Goal: Information Seeking & Learning: Learn about a topic

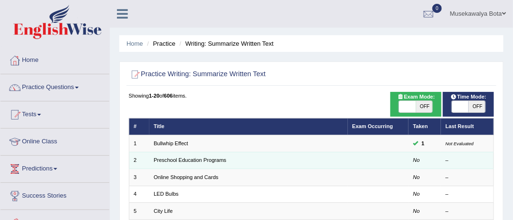
click at [256, 161] on td "Preschool Education Programs" at bounding box center [248, 160] width 198 height 17
click at [316, 161] on td "Preschool Education Programs" at bounding box center [248, 160] width 198 height 17
click at [415, 162] on em "No" at bounding box center [416, 160] width 7 height 6
click at [337, 166] on td "Preschool Education Programs" at bounding box center [248, 160] width 198 height 17
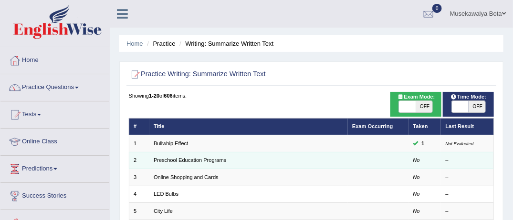
click at [198, 152] on td "Preschool Education Programs" at bounding box center [248, 160] width 198 height 17
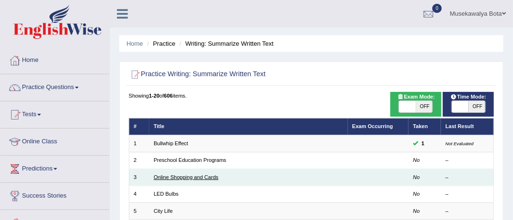
click at [198, 177] on link "Online Shopping and Cards" at bounding box center [186, 178] width 65 height 6
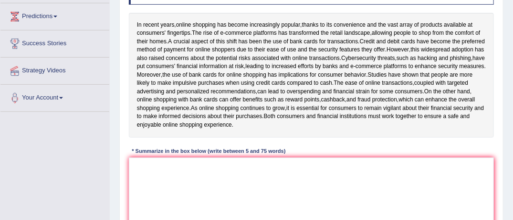
scroll to position [153, 0]
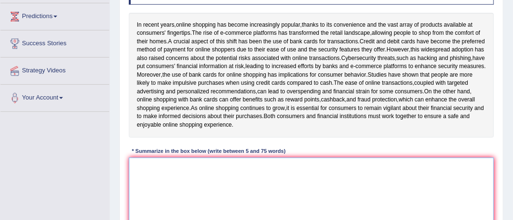
click at [136, 189] on textarea at bounding box center [311, 197] width 365 height 79
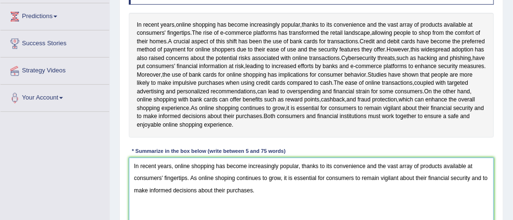
type textarea "In recent years, online shopping has become increasingly popular, thanks to its…"
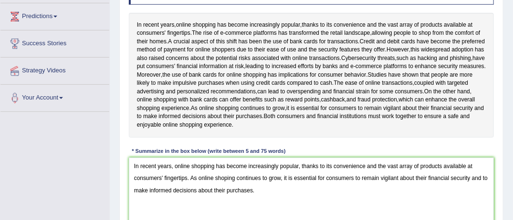
scroll to position [280, 0]
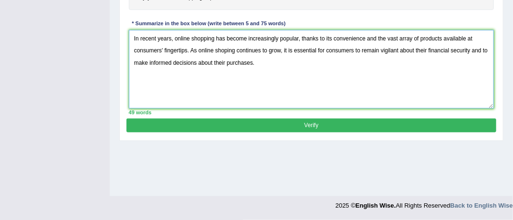
click at [261, 78] on textarea "In recent years, online shopping has become increasingly popular, thanks to its…" at bounding box center [311, 69] width 365 height 79
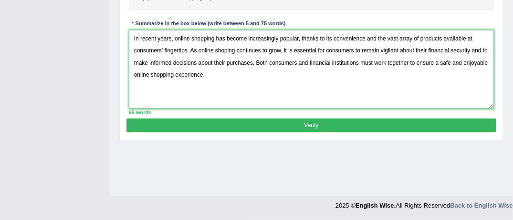
type textarea "In recent years, online shopping has become increasingly popular, thanks to its…"
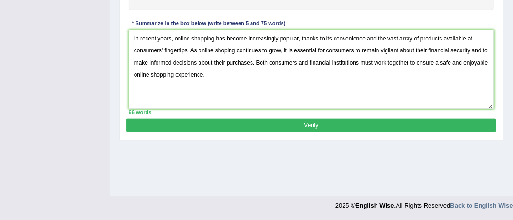
click at [313, 133] on button "Verify" at bounding box center [310, 126] width 369 height 14
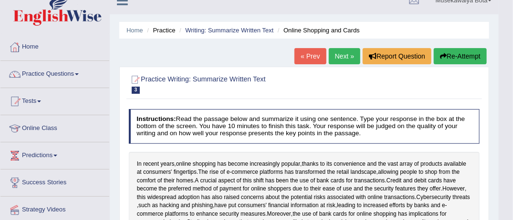
scroll to position [0, 0]
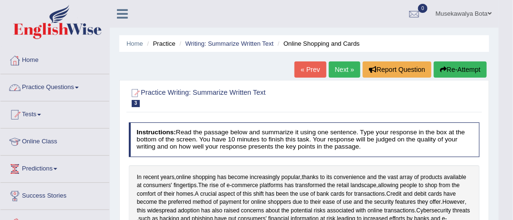
click at [83, 85] on link "Practice Questions" at bounding box center [54, 86] width 109 height 24
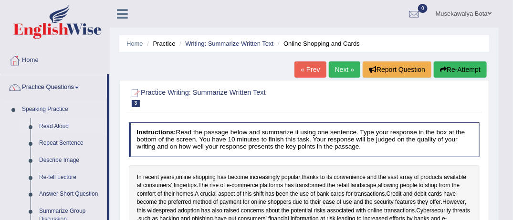
click at [57, 124] on link "Read Aloud" at bounding box center [71, 126] width 72 height 17
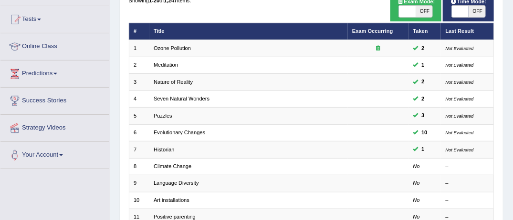
scroll to position [114, 0]
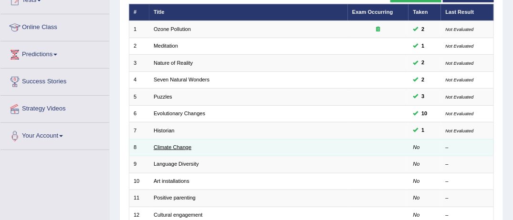
click at [159, 144] on link "Climate Change" at bounding box center [173, 147] width 38 height 6
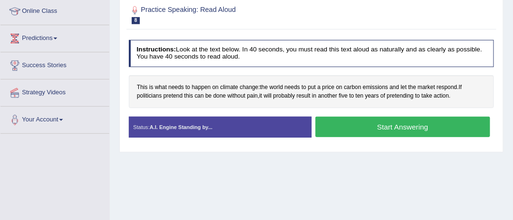
scroll to position [134, 0]
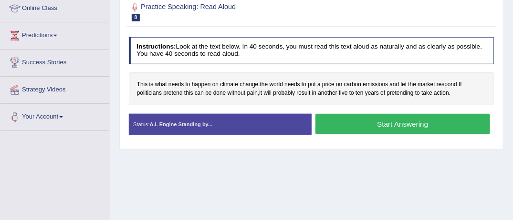
click at [401, 118] on button "Start Answering" at bounding box center [402, 124] width 175 height 21
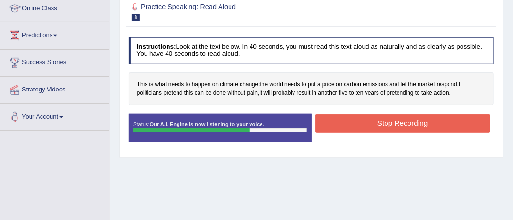
click at [401, 118] on button "Stop Recording" at bounding box center [402, 123] width 175 height 19
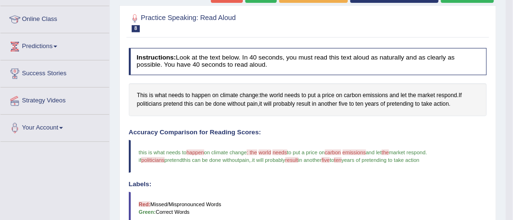
scroll to position [72, 0]
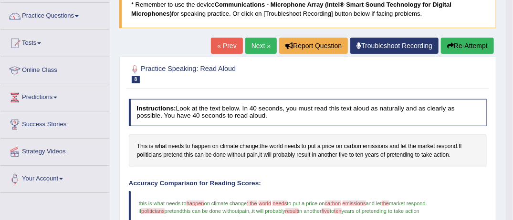
click at [252, 45] on link "Next »" at bounding box center [260, 46] width 31 height 16
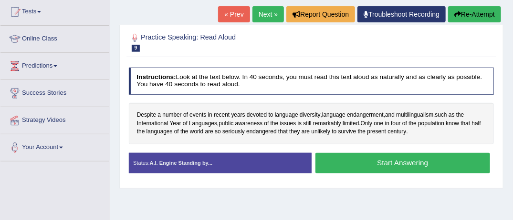
scroll to position [95, 0]
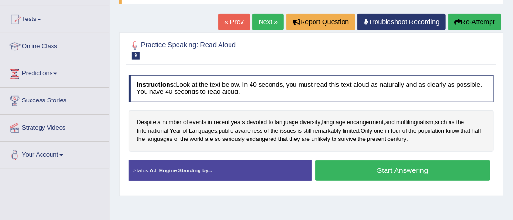
click at [381, 164] on button "Start Answering" at bounding box center [402, 171] width 175 height 21
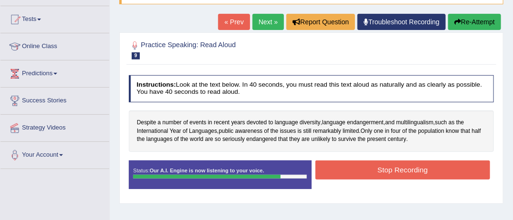
click at [381, 164] on button "Stop Recording" at bounding box center [402, 170] width 175 height 19
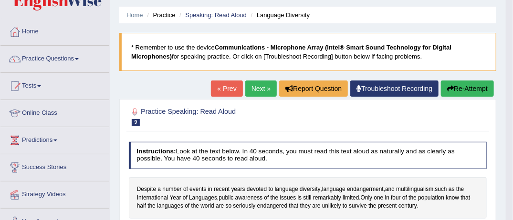
scroll to position [19, 0]
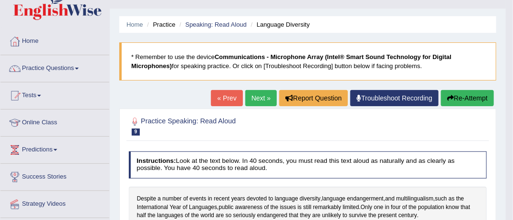
click at [260, 96] on link "Next »" at bounding box center [260, 98] width 31 height 16
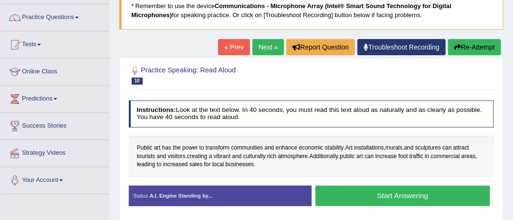
scroll to position [76, 0]
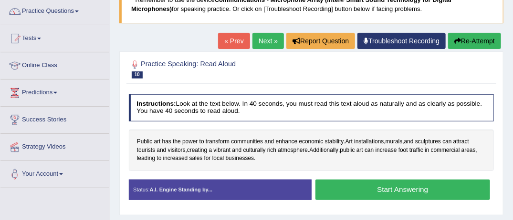
click at [410, 185] on button "Start Answering" at bounding box center [402, 190] width 175 height 21
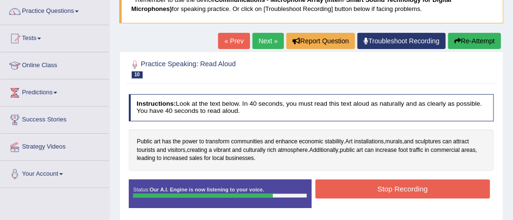
click at [410, 185] on button "Stop Recording" at bounding box center [402, 189] width 175 height 19
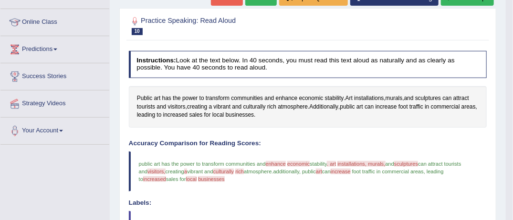
scroll to position [37, 0]
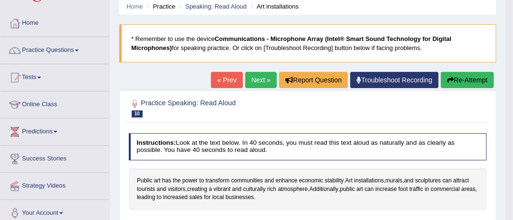
click at [78, 50] on span at bounding box center [77, 51] width 4 height 2
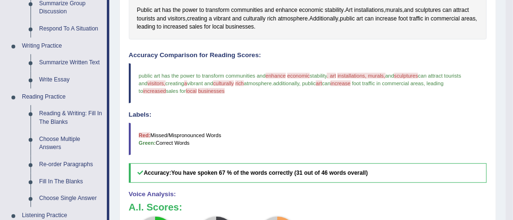
scroll to position [209, 0]
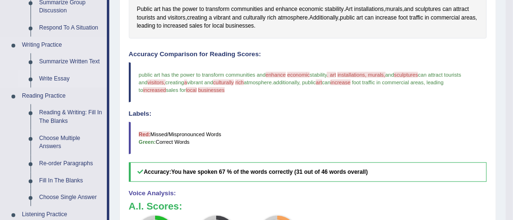
click at [59, 77] on link "Write Essay" at bounding box center [71, 79] width 72 height 17
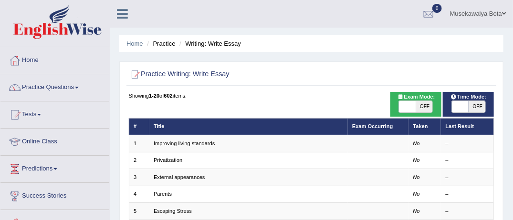
click at [79, 87] on span at bounding box center [77, 88] width 4 height 2
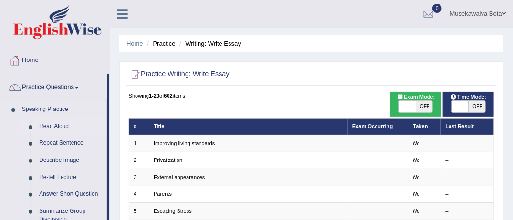
click at [54, 127] on link "Read Aloud" at bounding box center [71, 126] width 72 height 17
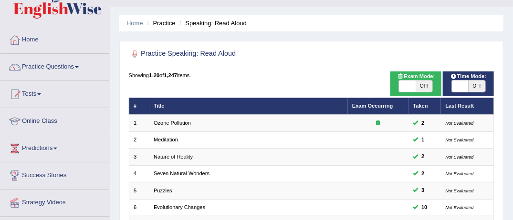
scroll to position [19, 0]
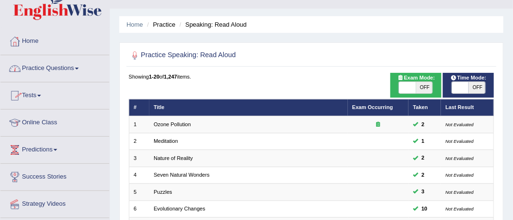
click at [78, 68] on span at bounding box center [77, 69] width 4 height 2
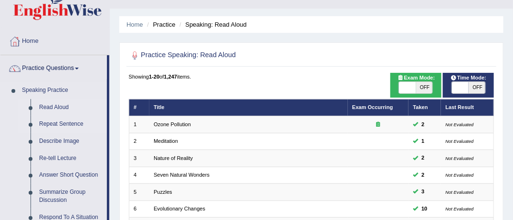
click at [61, 123] on link "Repeat Sentence" at bounding box center [71, 124] width 72 height 17
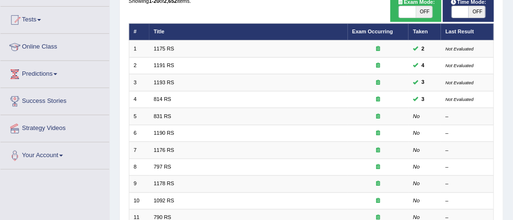
scroll to position [95, 0]
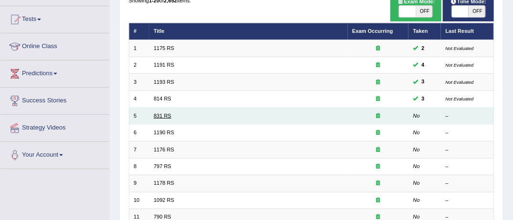
click at [156, 114] on link "831 RS" at bounding box center [163, 116] width 18 height 6
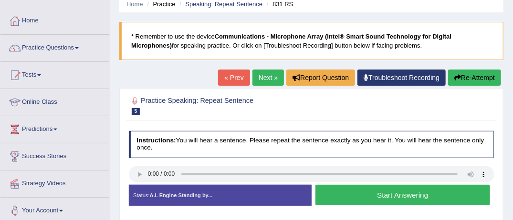
scroll to position [57, 0]
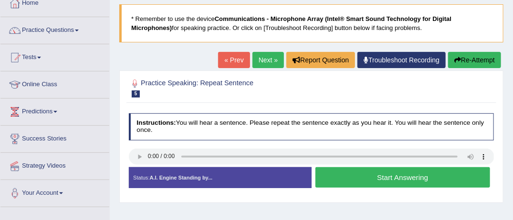
click at [334, 177] on button "Start Answering" at bounding box center [402, 177] width 175 height 21
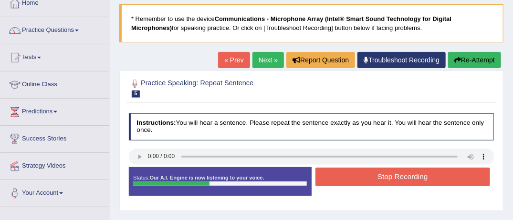
click at [334, 177] on button "Stop Recording" at bounding box center [402, 177] width 175 height 19
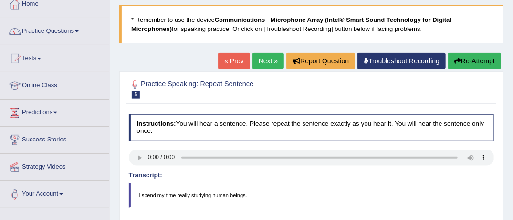
scroll to position [38, 0]
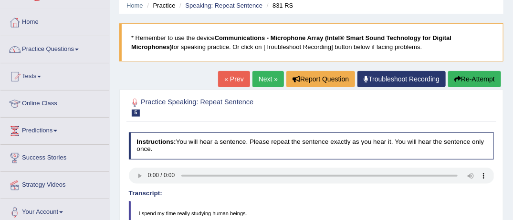
click at [261, 77] on link "Next »" at bounding box center [267, 79] width 31 height 16
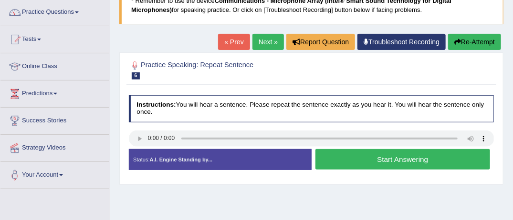
scroll to position [76, 0]
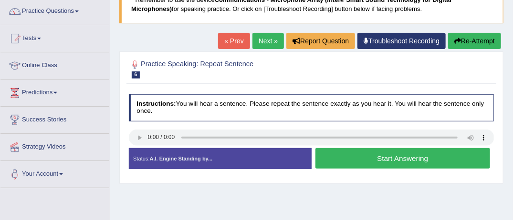
click at [345, 159] on button "Start Answering" at bounding box center [402, 158] width 175 height 21
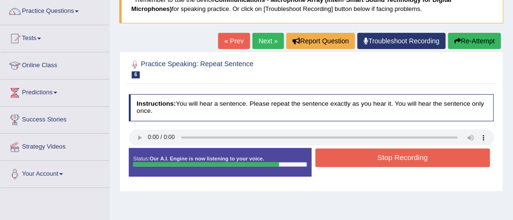
click at [345, 159] on button "Stop Recording" at bounding box center [402, 158] width 175 height 19
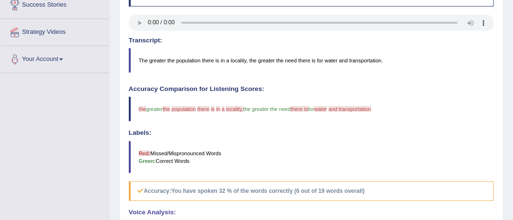
scroll to position [109, 0]
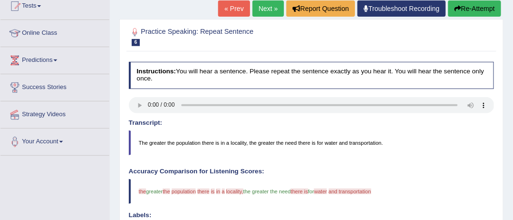
click at [477, 7] on button "Re-Attempt" at bounding box center [474, 8] width 53 height 16
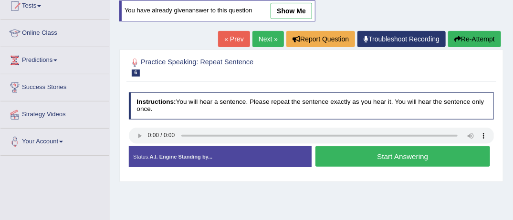
click at [348, 156] on button "Start Answering" at bounding box center [402, 156] width 175 height 21
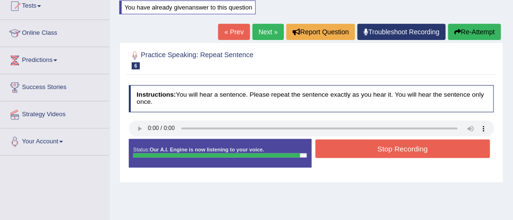
click at [344, 150] on button "Stop Recording" at bounding box center [402, 149] width 175 height 19
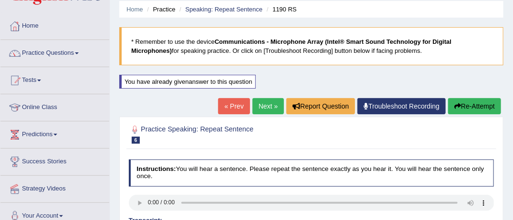
scroll to position [20, 0]
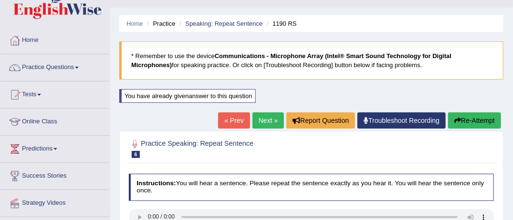
click at [264, 120] on link "Next »" at bounding box center [267, 121] width 31 height 16
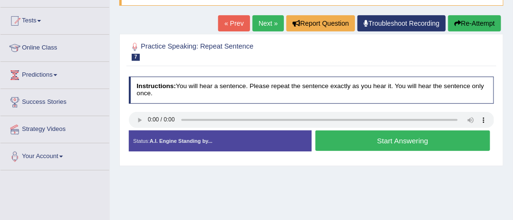
scroll to position [95, 0]
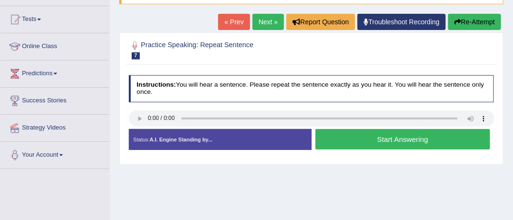
click at [346, 140] on button "Start Answering" at bounding box center [402, 139] width 175 height 21
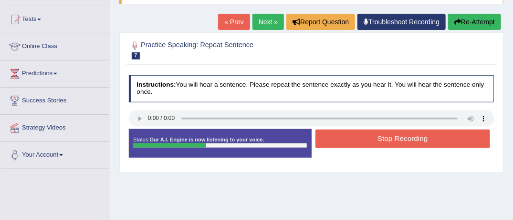
click at [346, 140] on button "Stop Recording" at bounding box center [402, 139] width 175 height 19
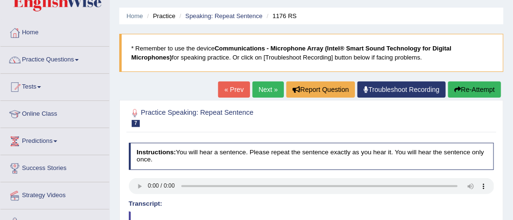
scroll to position [19, 0]
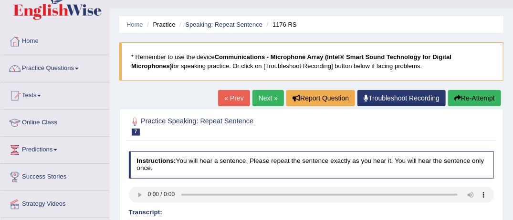
click at [486, 96] on button "Re-Attempt" at bounding box center [474, 98] width 53 height 16
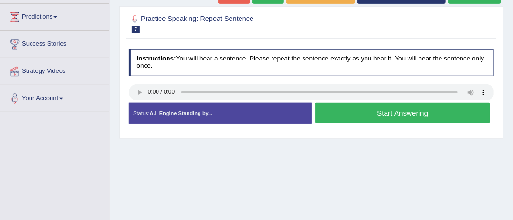
scroll to position [153, 0]
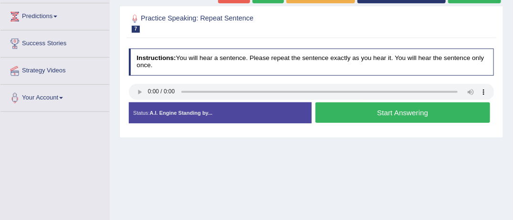
click at [373, 111] on button "Start Answering" at bounding box center [402, 113] width 175 height 21
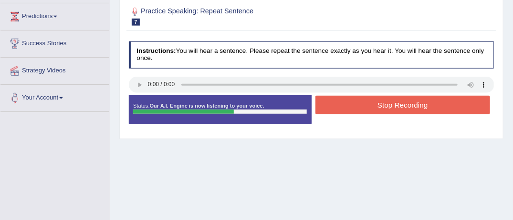
click at [374, 107] on button "Stop Recording" at bounding box center [402, 105] width 175 height 19
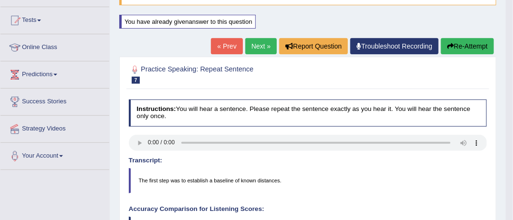
scroll to position [76, 0]
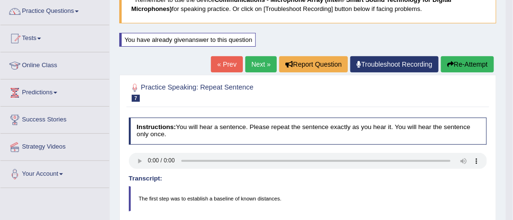
click at [463, 57] on button "Re-Attempt" at bounding box center [467, 64] width 53 height 16
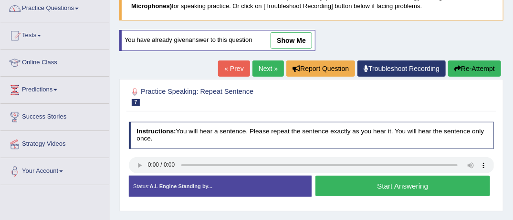
click at [359, 187] on button "Start Answering" at bounding box center [402, 186] width 175 height 21
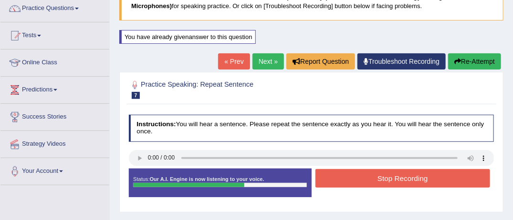
click at [365, 176] on button "Stop Recording" at bounding box center [402, 178] width 175 height 19
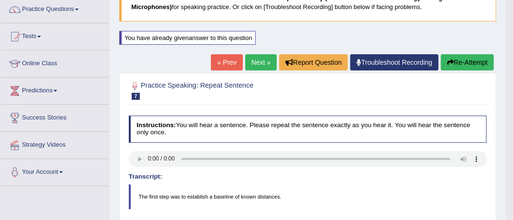
scroll to position [66, 0]
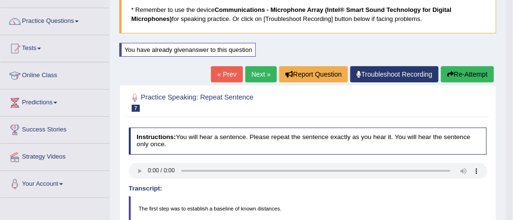
click at [473, 71] on button "Re-Attempt" at bounding box center [467, 74] width 53 height 16
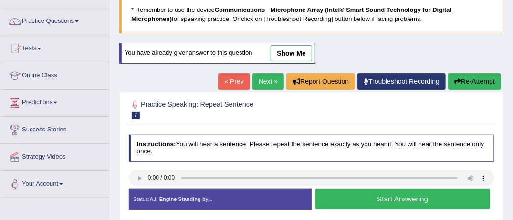
click at [346, 196] on button "Start Answering" at bounding box center [402, 199] width 175 height 21
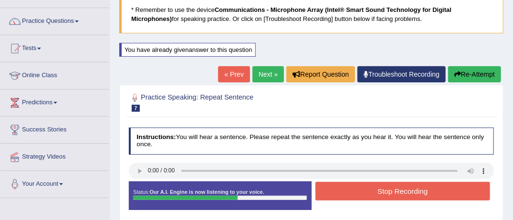
click at [346, 196] on button "Stop Recording" at bounding box center [402, 191] width 175 height 19
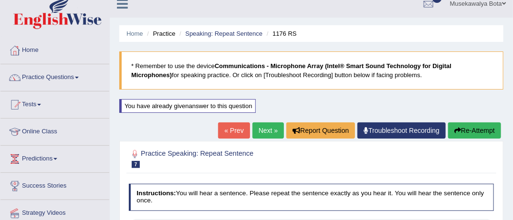
scroll to position [9, 0]
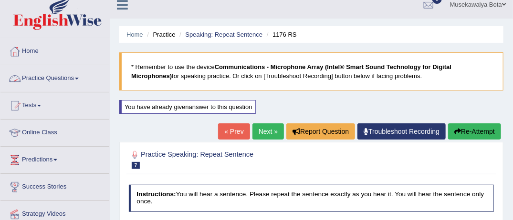
click at [79, 78] on span at bounding box center [77, 79] width 4 height 2
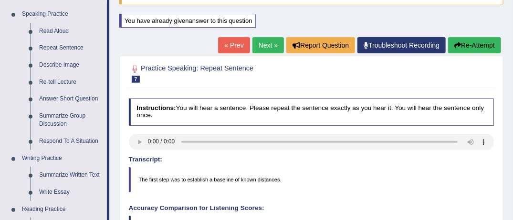
scroll to position [104, 0]
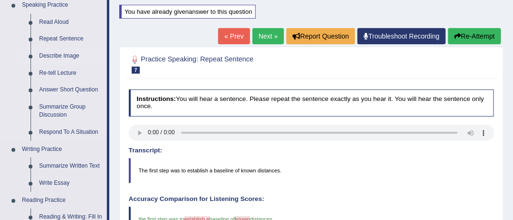
click at [60, 57] on link "Describe Image" at bounding box center [71, 56] width 72 height 17
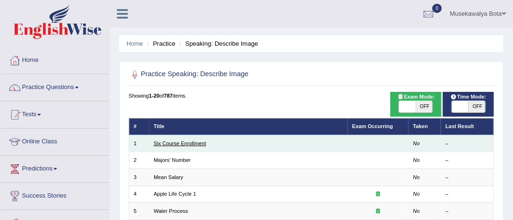
click at [163, 144] on link "Six Course Enrollment" at bounding box center [180, 144] width 52 height 6
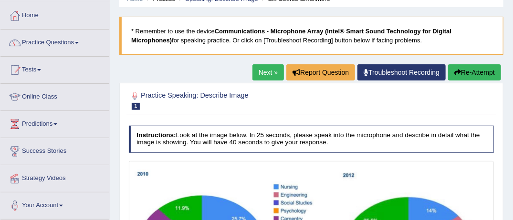
scroll to position [20, 0]
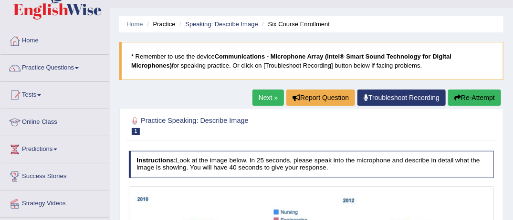
click at [268, 93] on link "Next »" at bounding box center [267, 98] width 31 height 16
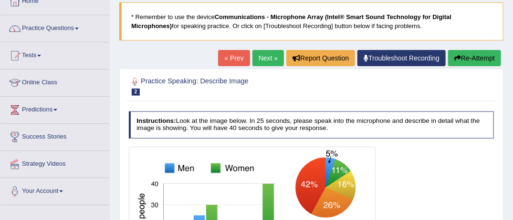
scroll to position [51, 0]
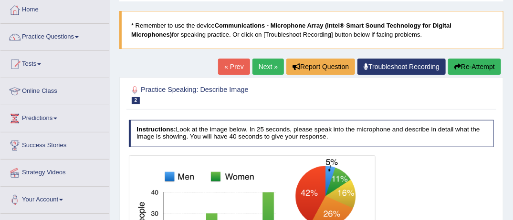
click at [270, 69] on link "Next »" at bounding box center [267, 67] width 31 height 16
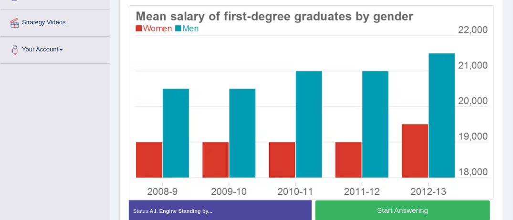
scroll to position [210, 0]
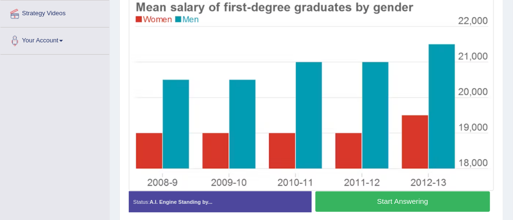
click at [424, 205] on button "Start Answering" at bounding box center [402, 202] width 175 height 21
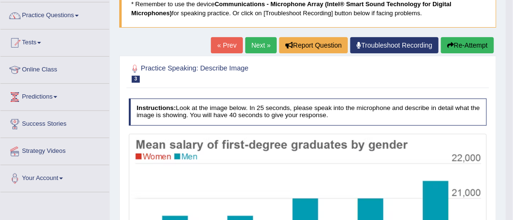
scroll to position [70, 0]
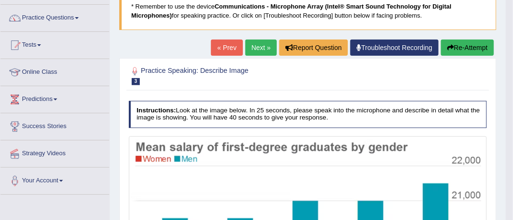
click at [463, 43] on button "Re-Attempt" at bounding box center [467, 48] width 53 height 16
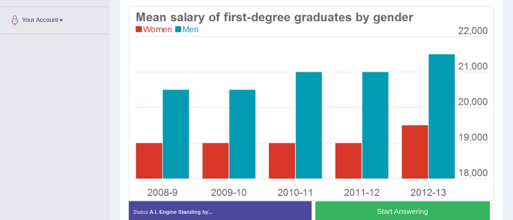
scroll to position [230, 0]
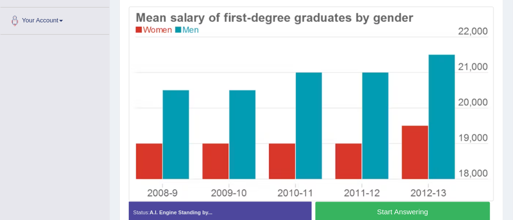
click at [380, 207] on button "Start Answering" at bounding box center [402, 212] width 175 height 21
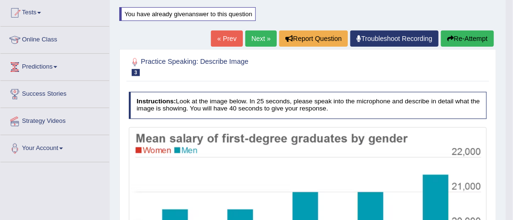
scroll to position [93, 0]
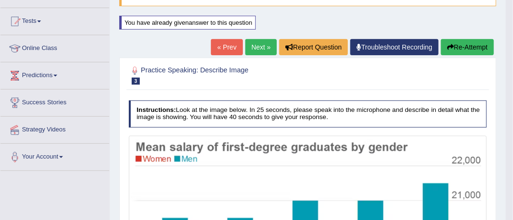
click at [479, 44] on button "Re-Attempt" at bounding box center [467, 47] width 53 height 16
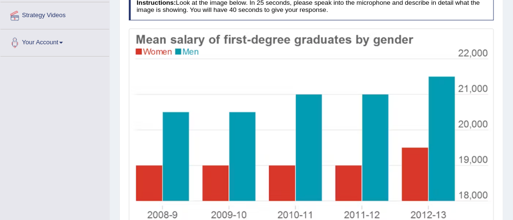
scroll to position [227, 0]
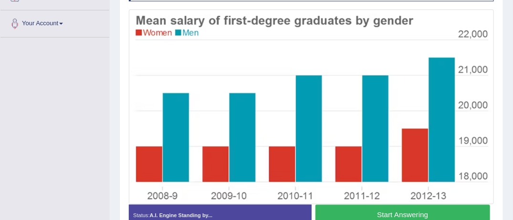
click at [408, 212] on button "Start Answering" at bounding box center [402, 215] width 175 height 21
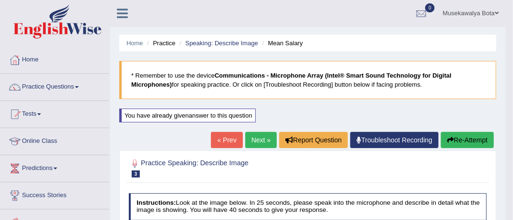
scroll to position [0, 0]
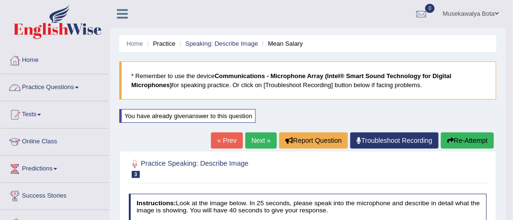
click at [77, 91] on link "Practice Questions" at bounding box center [54, 86] width 109 height 24
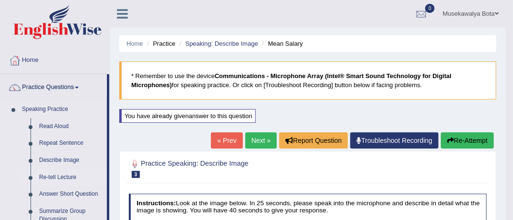
click at [61, 177] on link "Re-tell Lecture" at bounding box center [71, 177] width 72 height 17
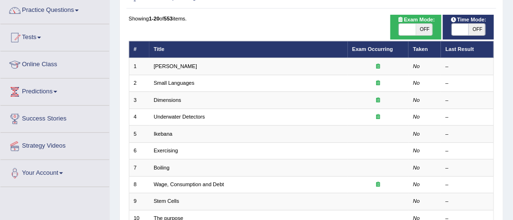
scroll to position [58, 0]
